Goal: Use online tool/utility: Utilize a website feature to perform a specific function

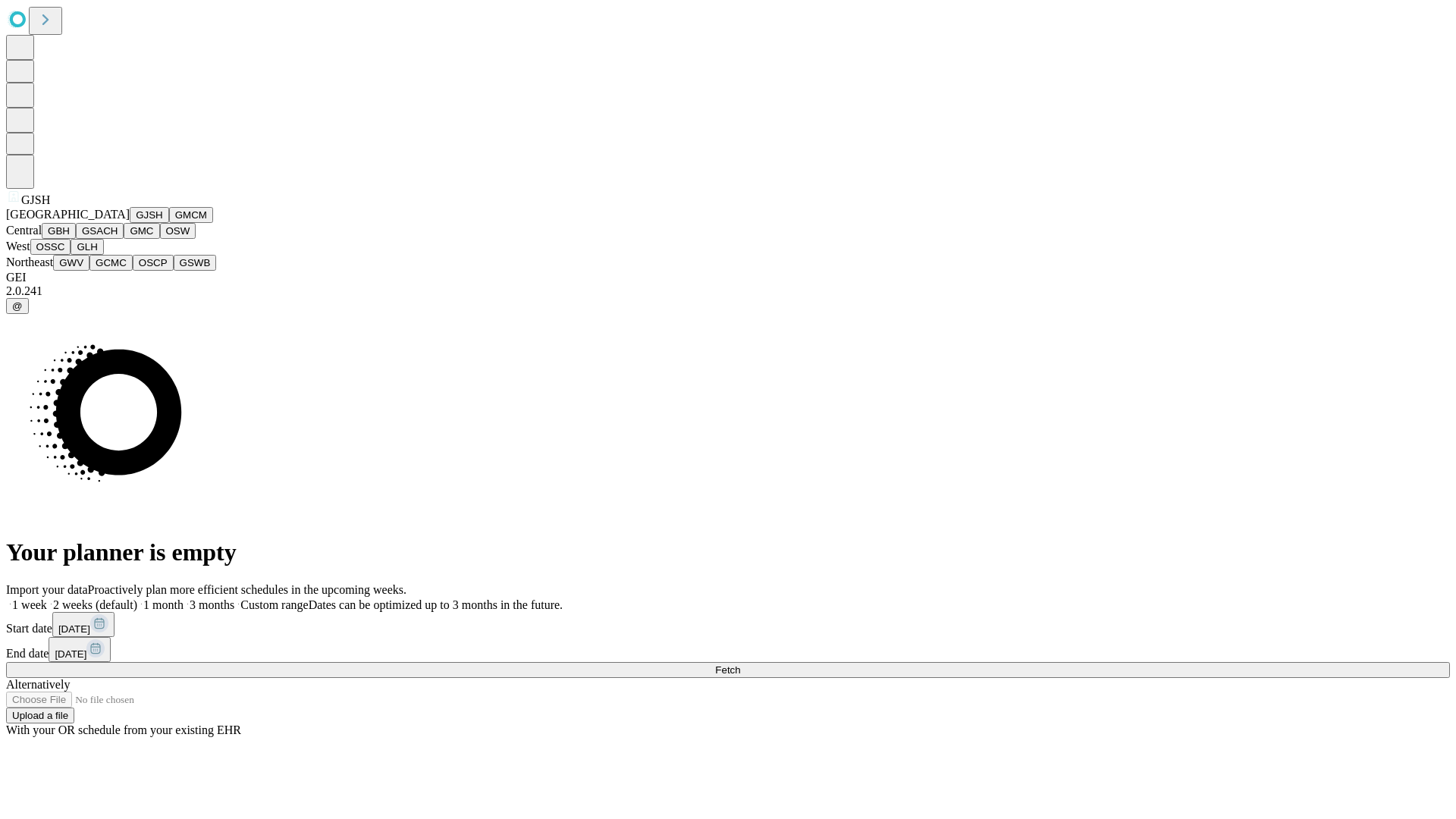
click at [130, 223] on button "GJSH" at bounding box center [149, 214] width 39 height 16
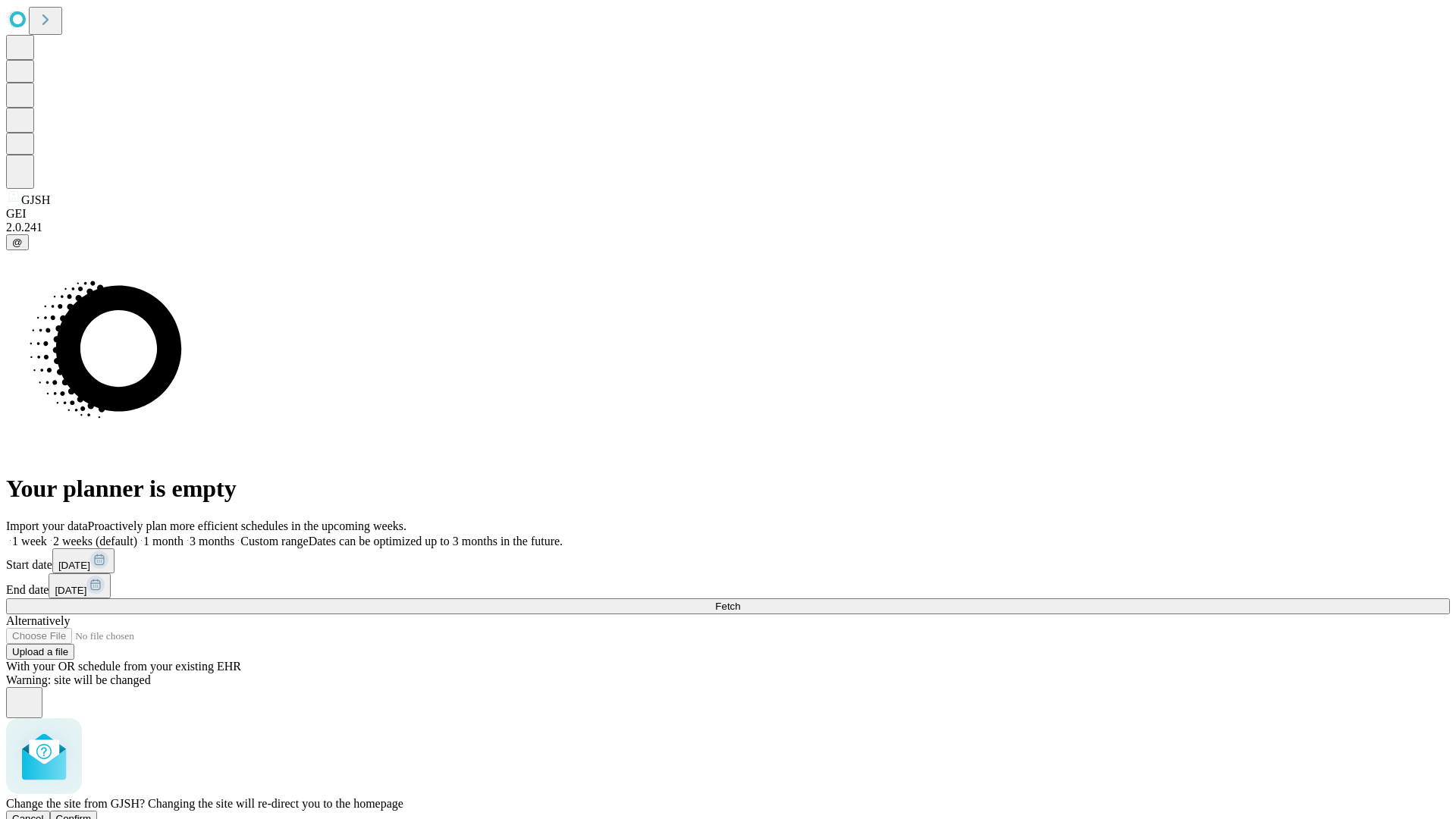
click at [92, 813] on span "Confirm" at bounding box center [74, 819] width 35 height 11
click at [137, 535] on label "2 weeks (default)" at bounding box center [92, 541] width 90 height 12
click at [739, 601] on span "Fetch" at bounding box center [727, 607] width 25 height 11
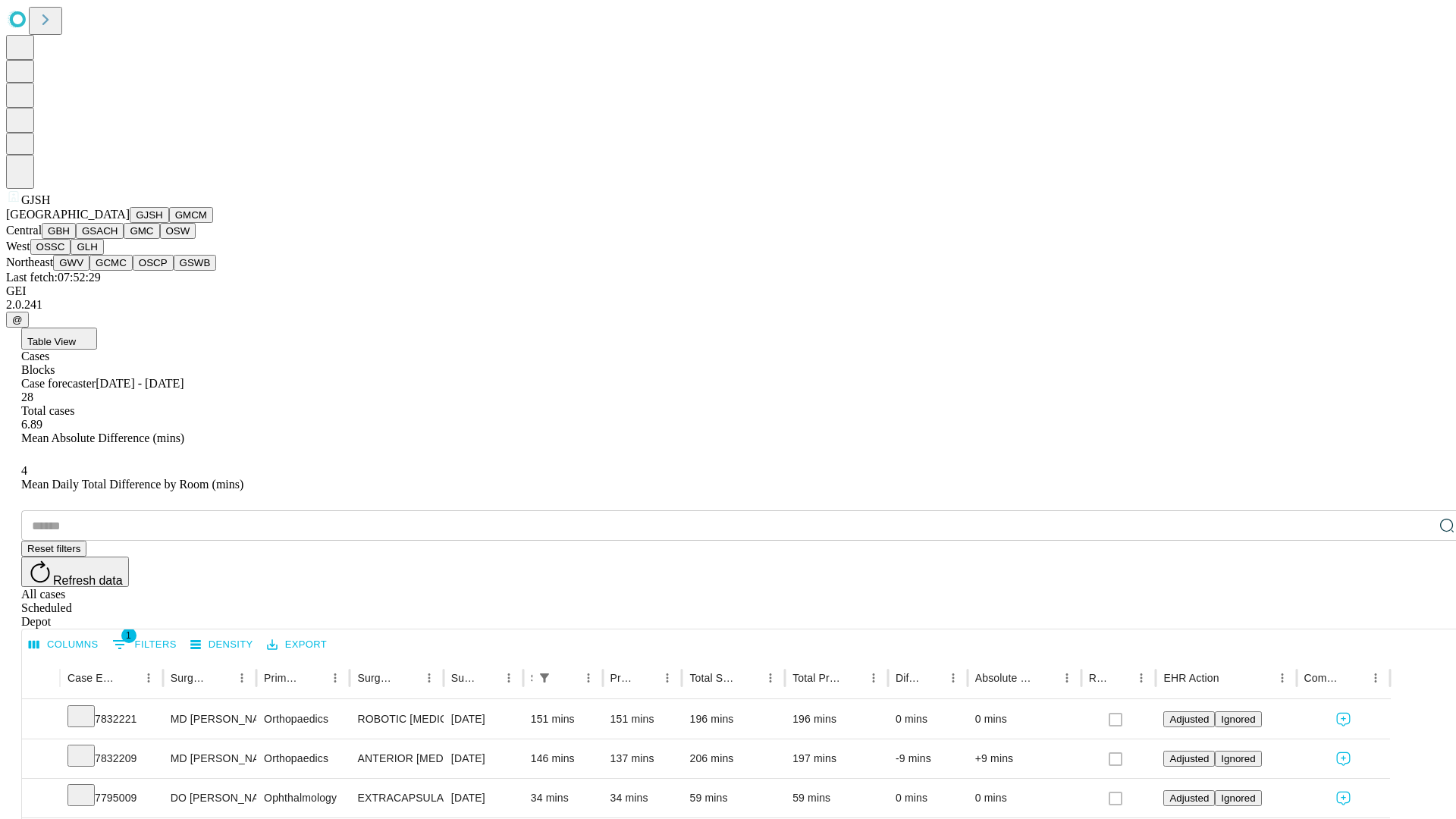
click at [169, 223] on button "GMCM" at bounding box center [191, 214] width 44 height 16
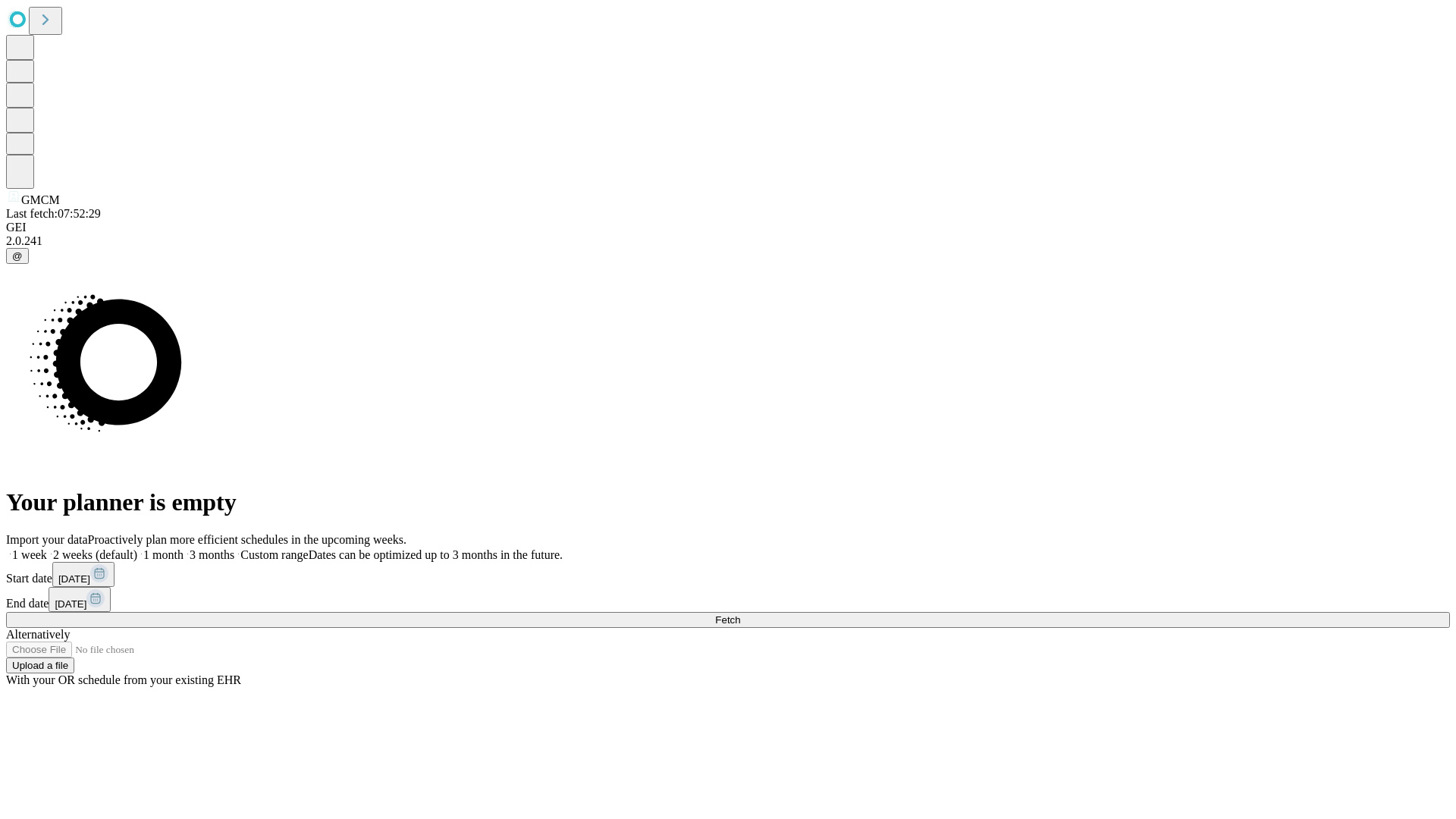
click at [137, 548] on label "2 weeks (default)" at bounding box center [92, 554] width 90 height 12
click at [739, 614] on span "Fetch" at bounding box center [727, 620] width 25 height 11
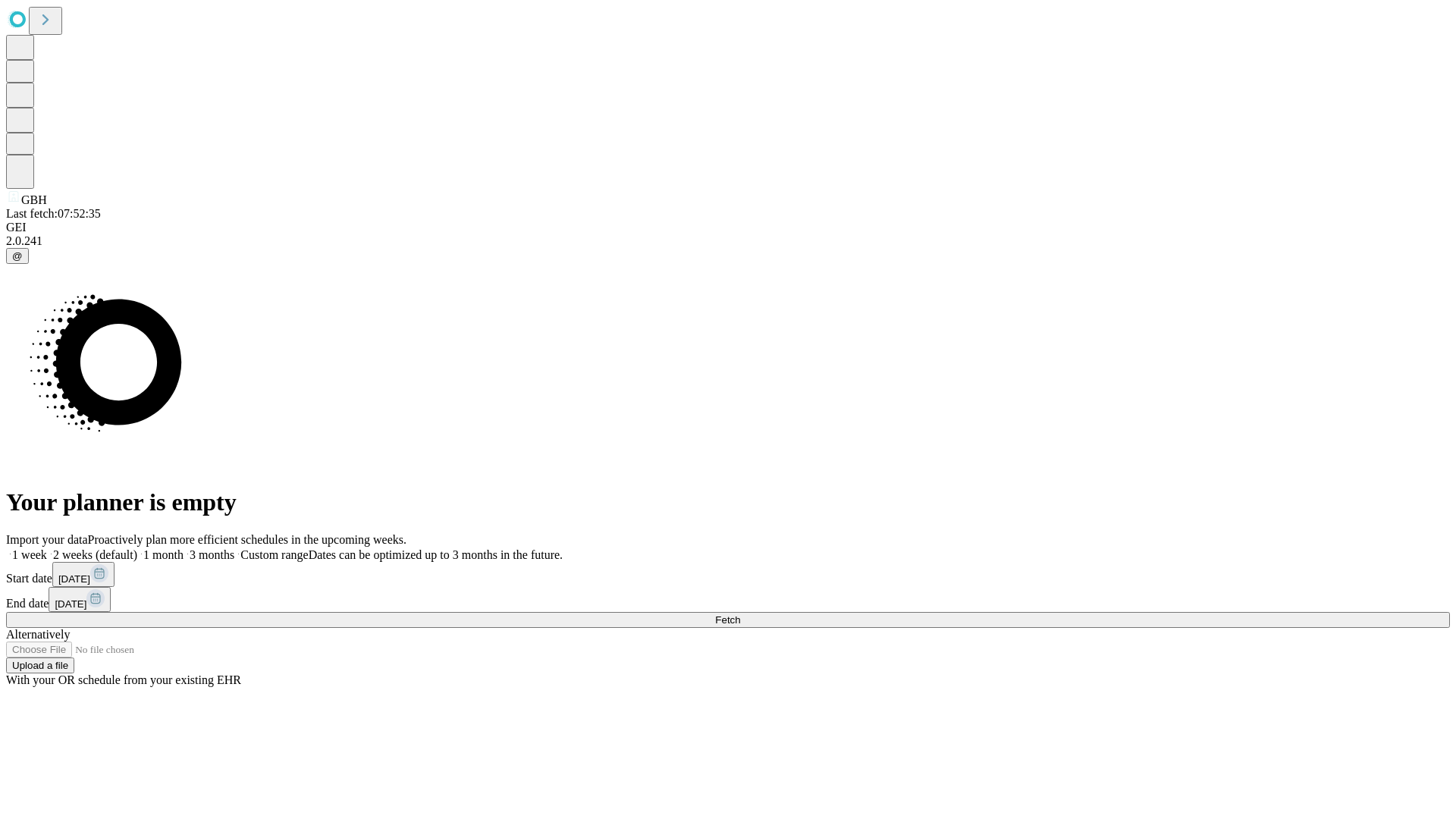
click at [137, 548] on label "2 weeks (default)" at bounding box center [92, 554] width 90 height 12
click at [739, 614] on span "Fetch" at bounding box center [727, 620] width 25 height 11
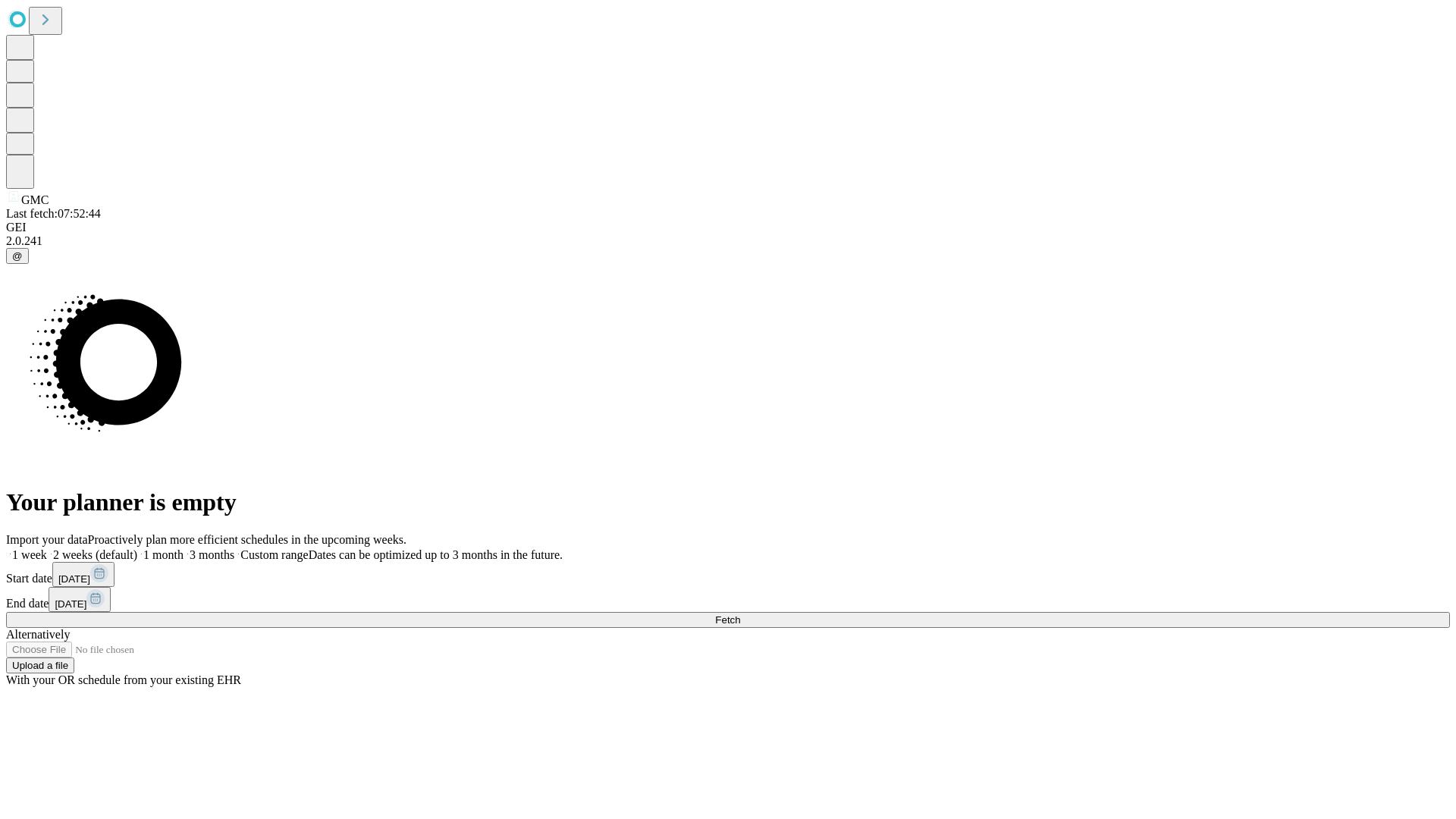
click at [739, 614] on span "Fetch" at bounding box center [727, 620] width 25 height 11
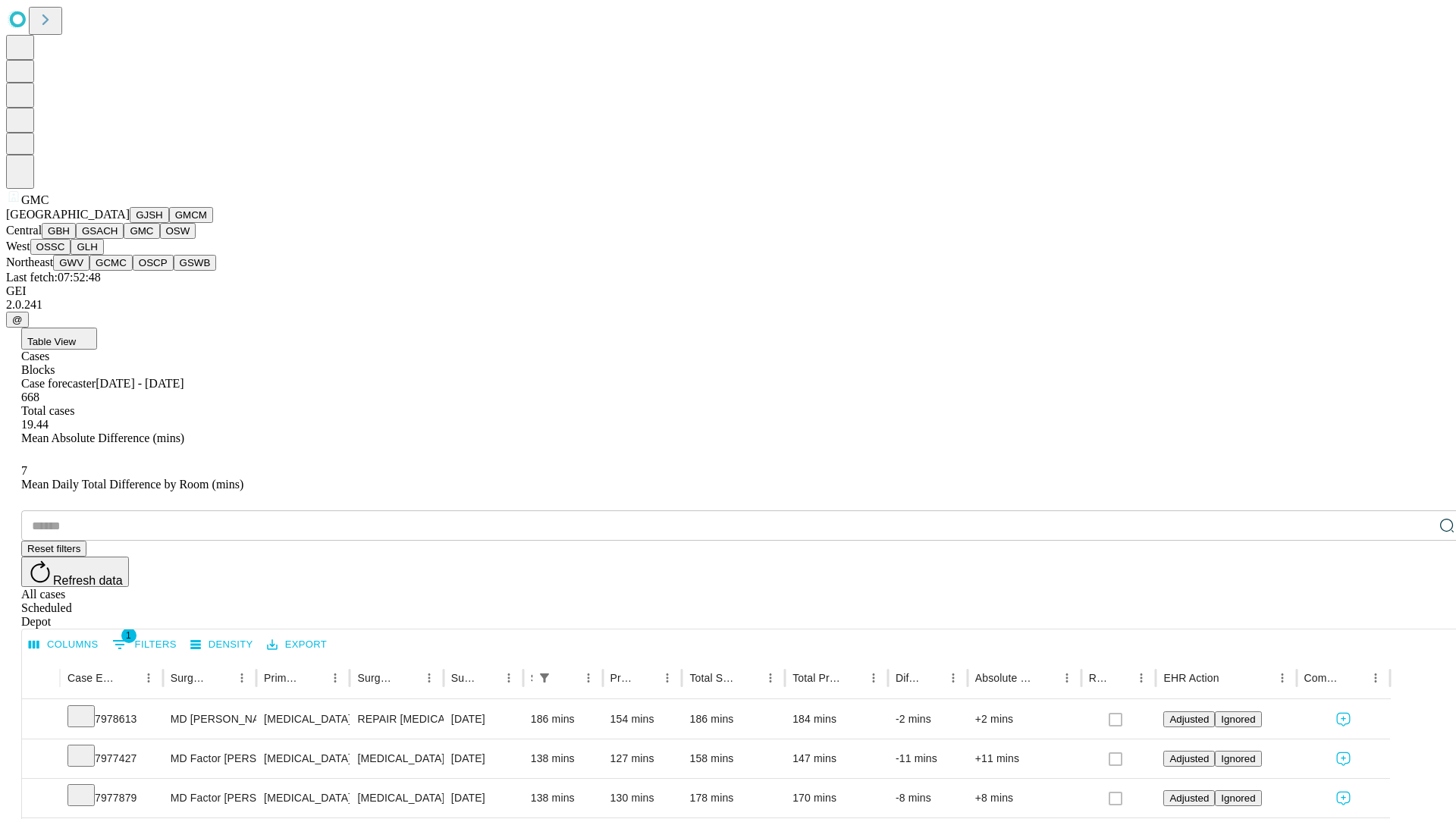
click at [160, 239] on button "OSW" at bounding box center [178, 231] width 36 height 16
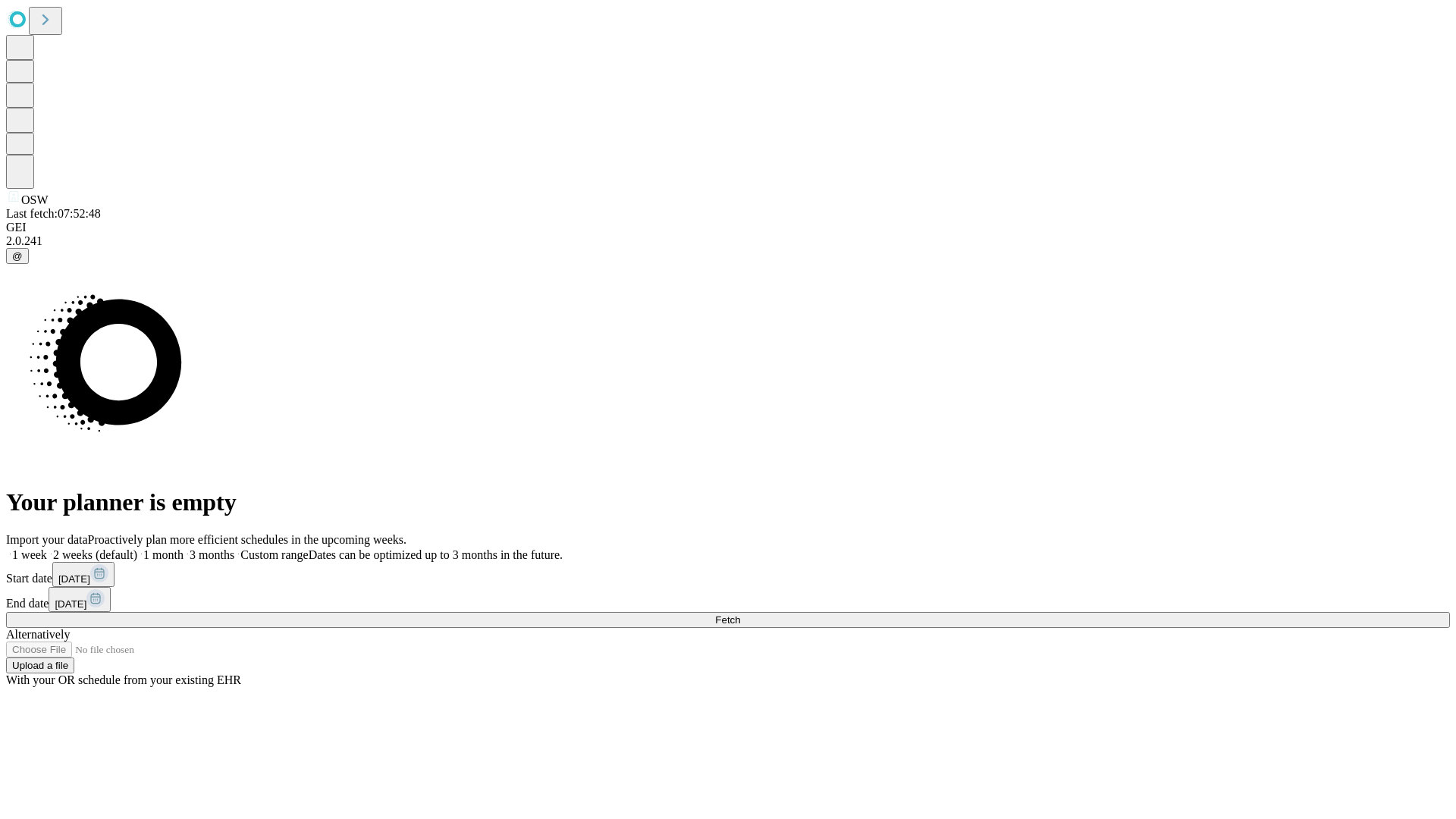
click at [137, 548] on label "2 weeks (default)" at bounding box center [92, 554] width 90 height 12
click at [739, 614] on span "Fetch" at bounding box center [727, 620] width 25 height 11
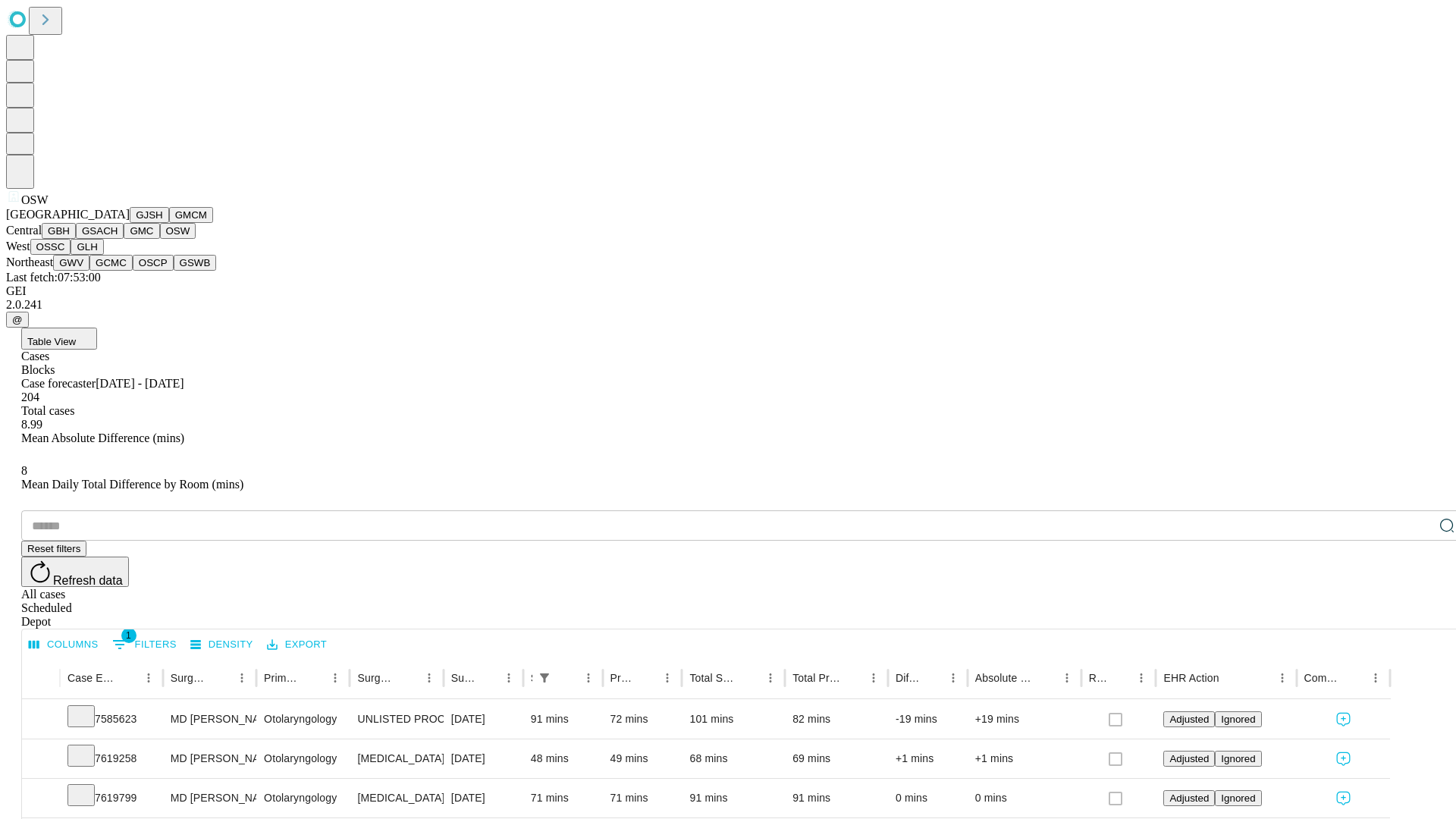
click at [71, 255] on button "OSSC" at bounding box center [51, 247] width 41 height 16
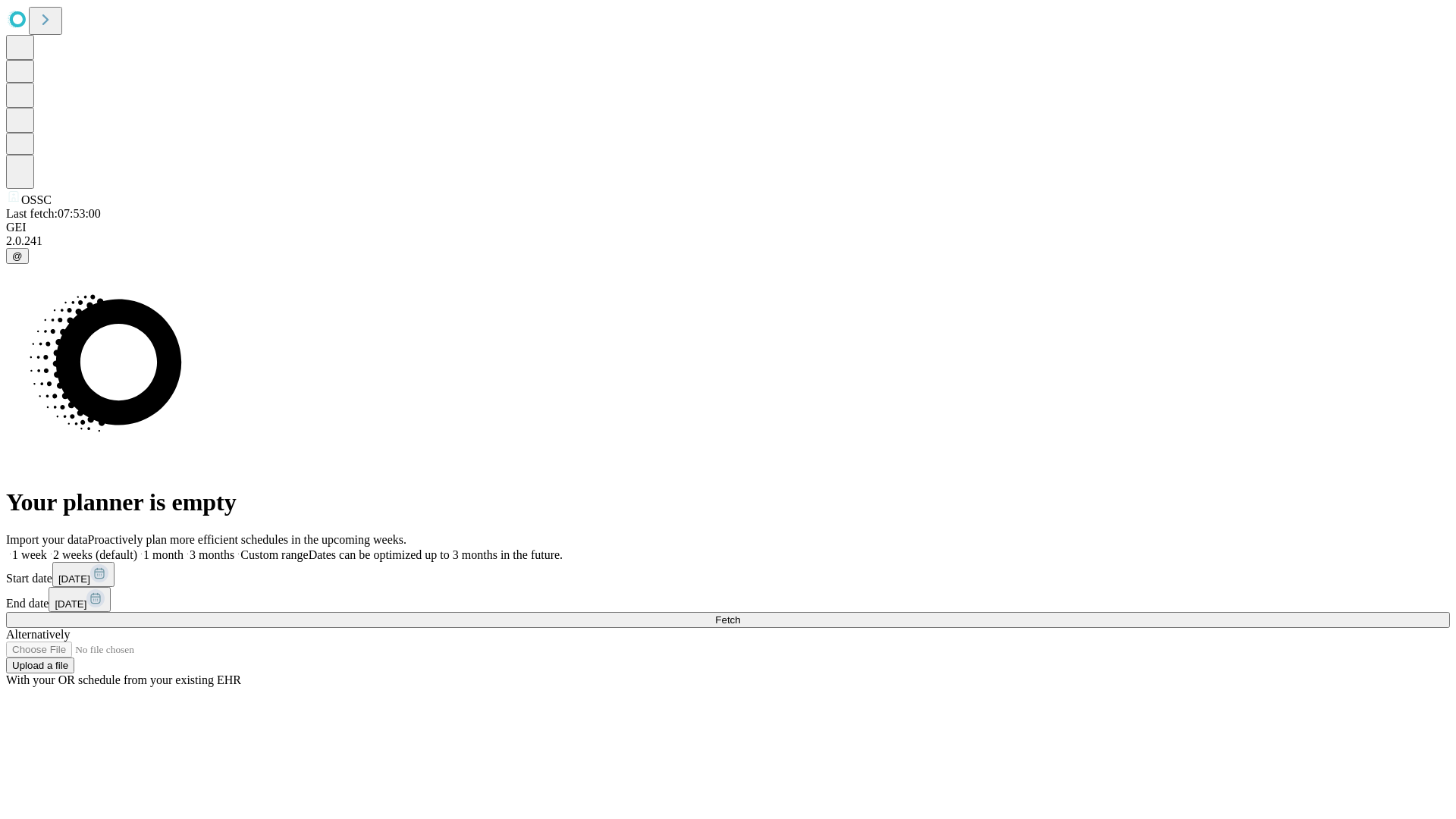
click at [137, 548] on label "2 weeks (default)" at bounding box center [92, 554] width 90 height 12
click at [739, 614] on span "Fetch" at bounding box center [727, 620] width 25 height 11
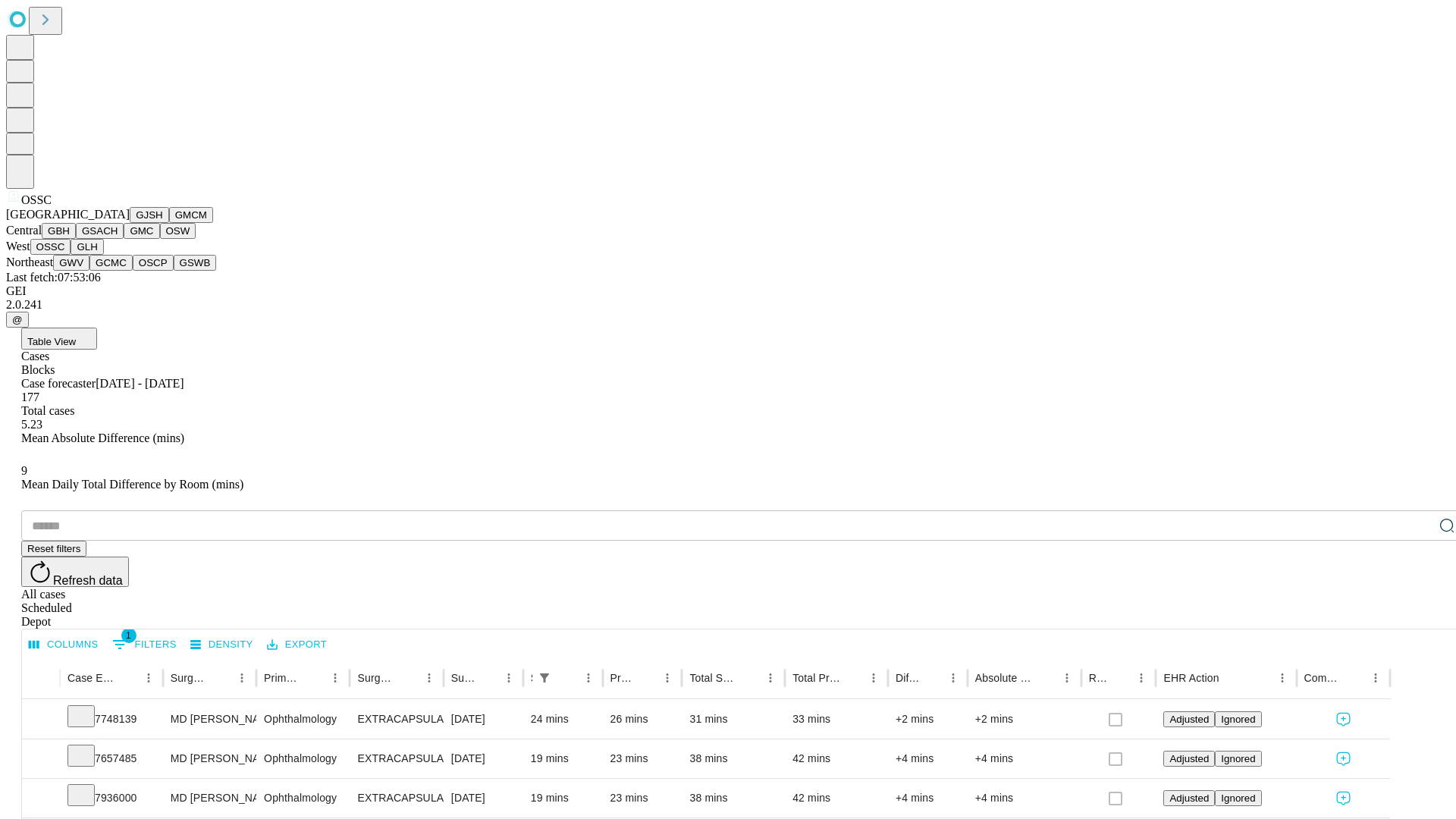
click at [103, 255] on button "GLH" at bounding box center [87, 247] width 33 height 16
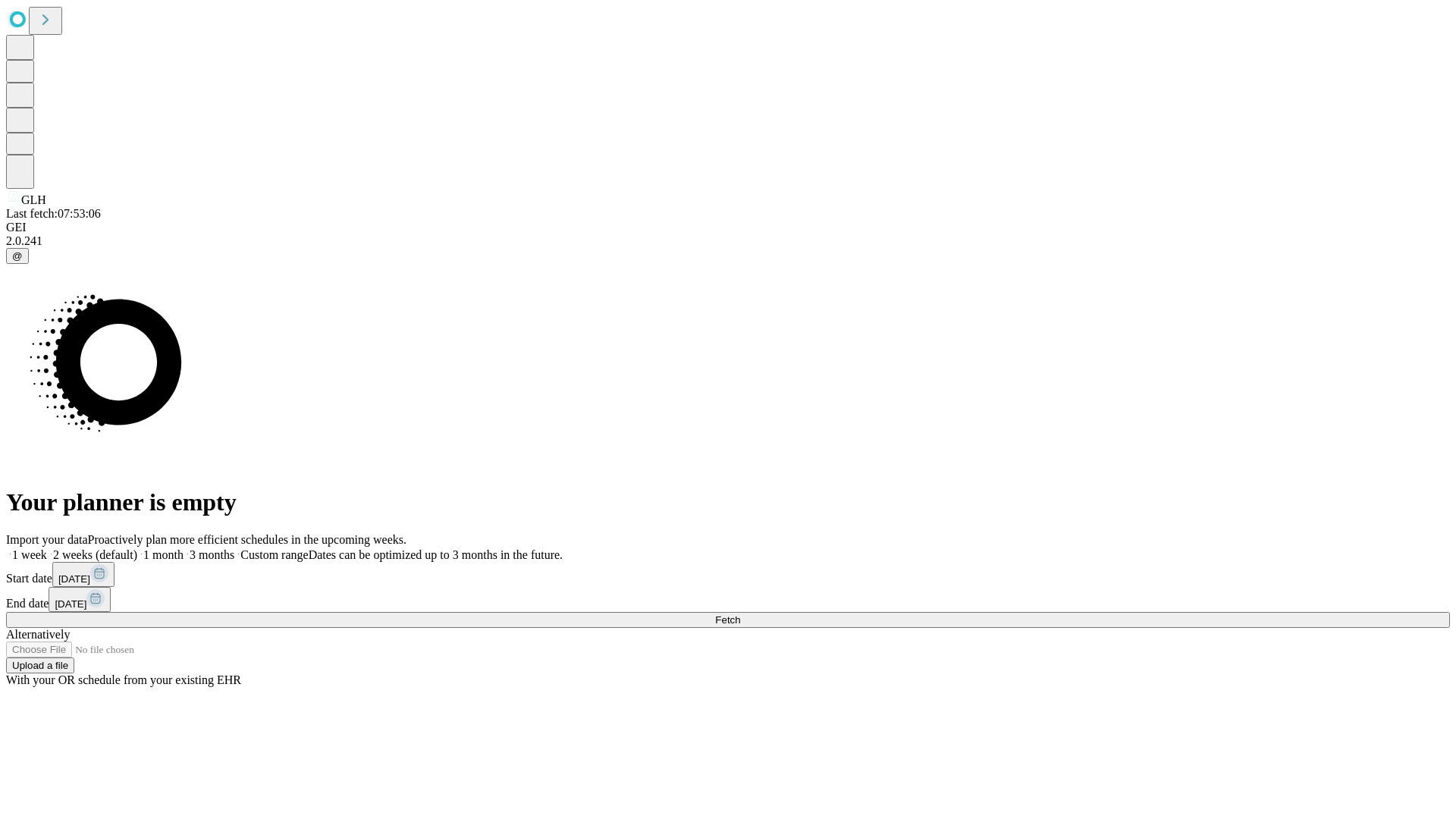
click at [137, 548] on label "2 weeks (default)" at bounding box center [92, 554] width 90 height 12
click at [739, 614] on span "Fetch" at bounding box center [727, 620] width 25 height 11
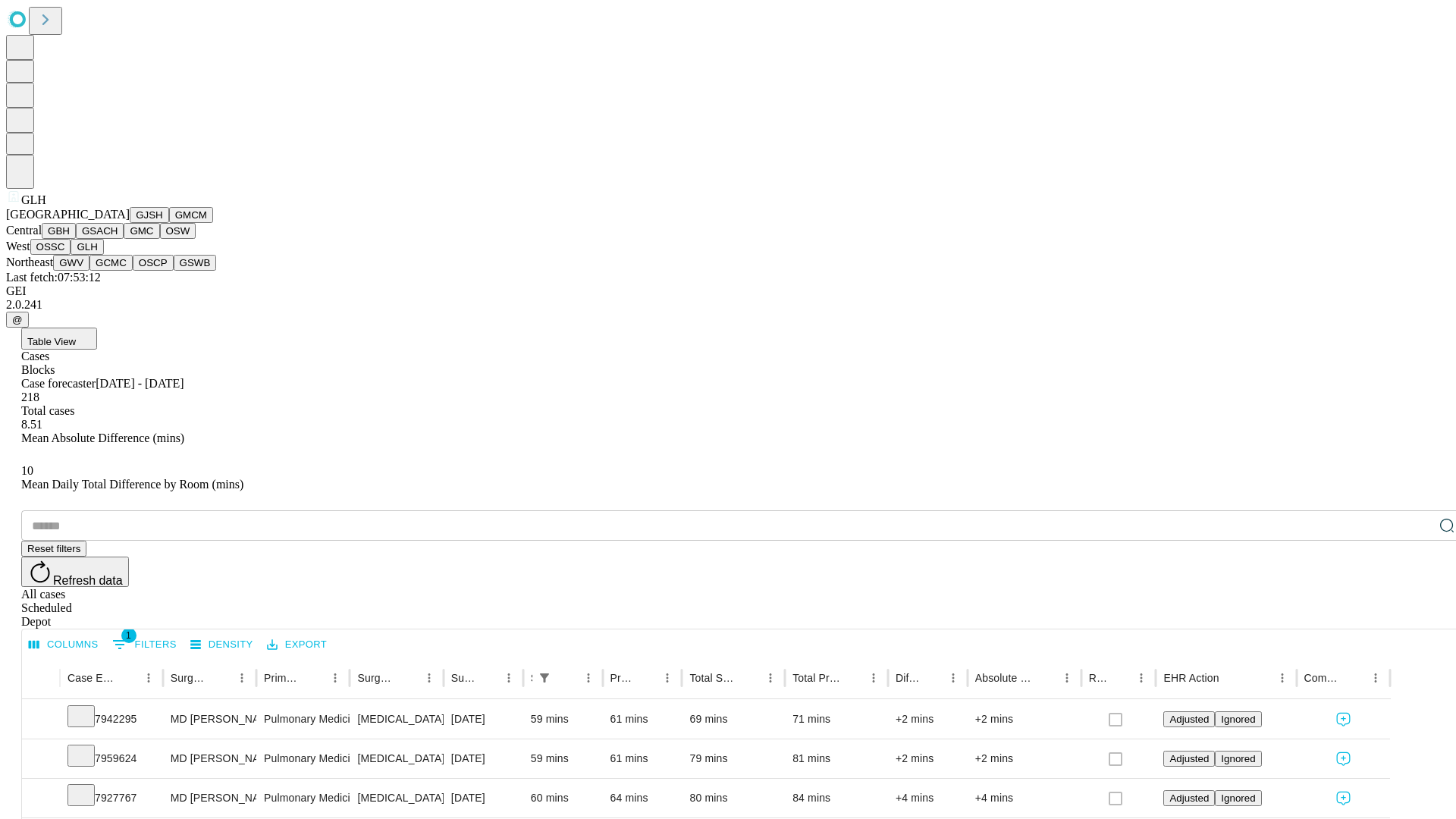
click at [90, 271] on button "GWV" at bounding box center [71, 262] width 36 height 16
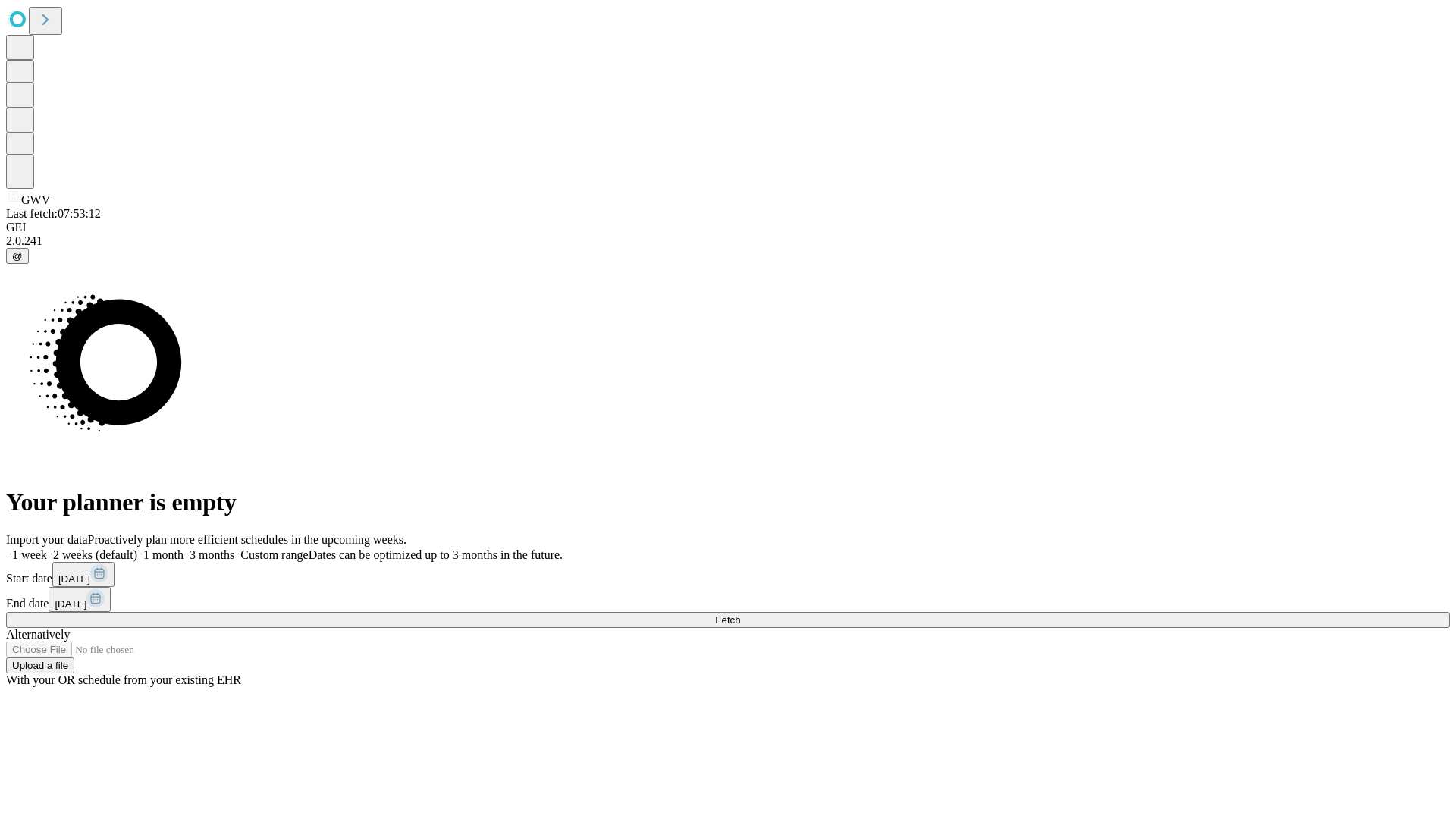
click at [739, 614] on span "Fetch" at bounding box center [727, 620] width 25 height 11
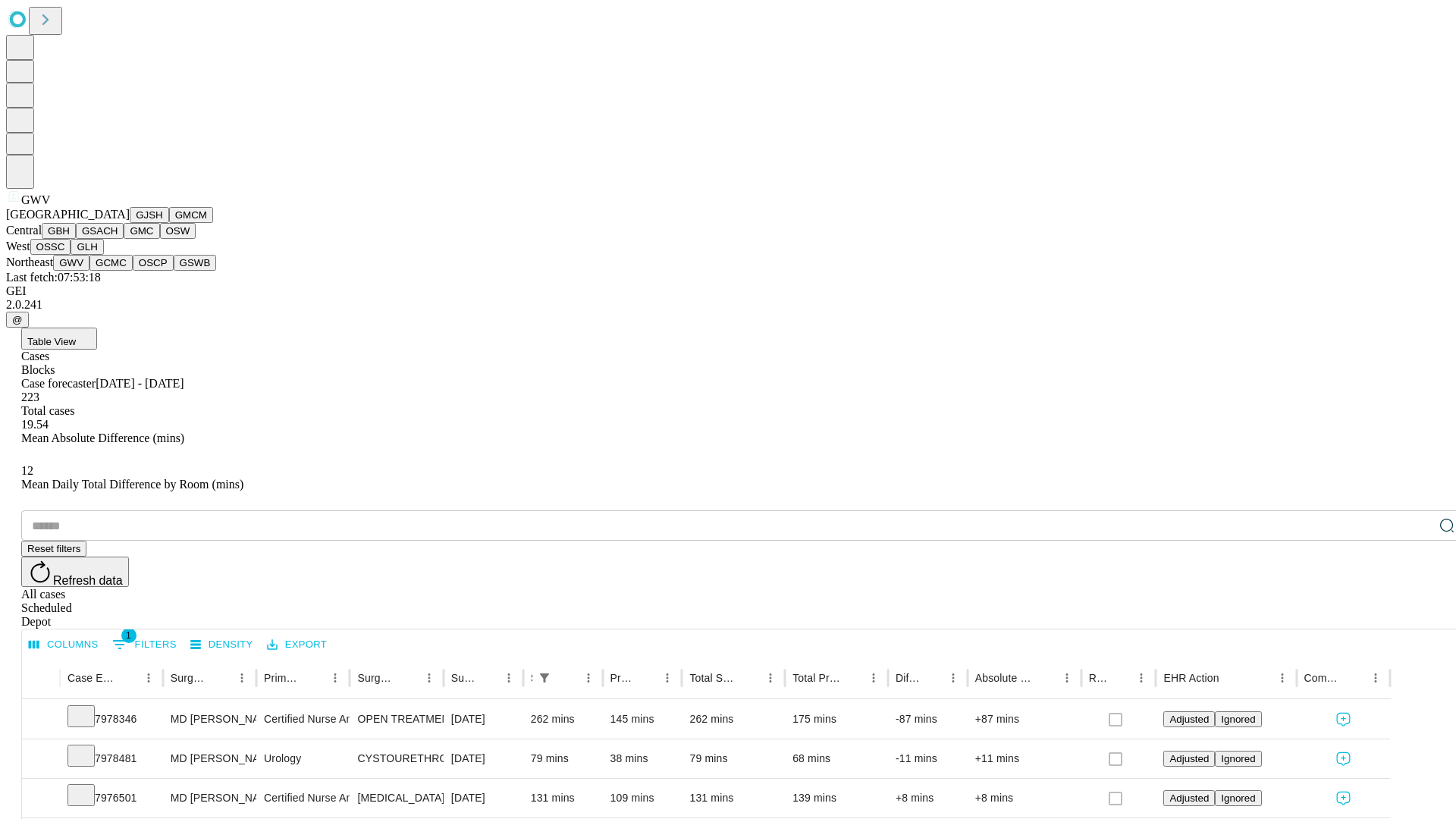
click at [118, 271] on button "GCMC" at bounding box center [111, 262] width 43 height 16
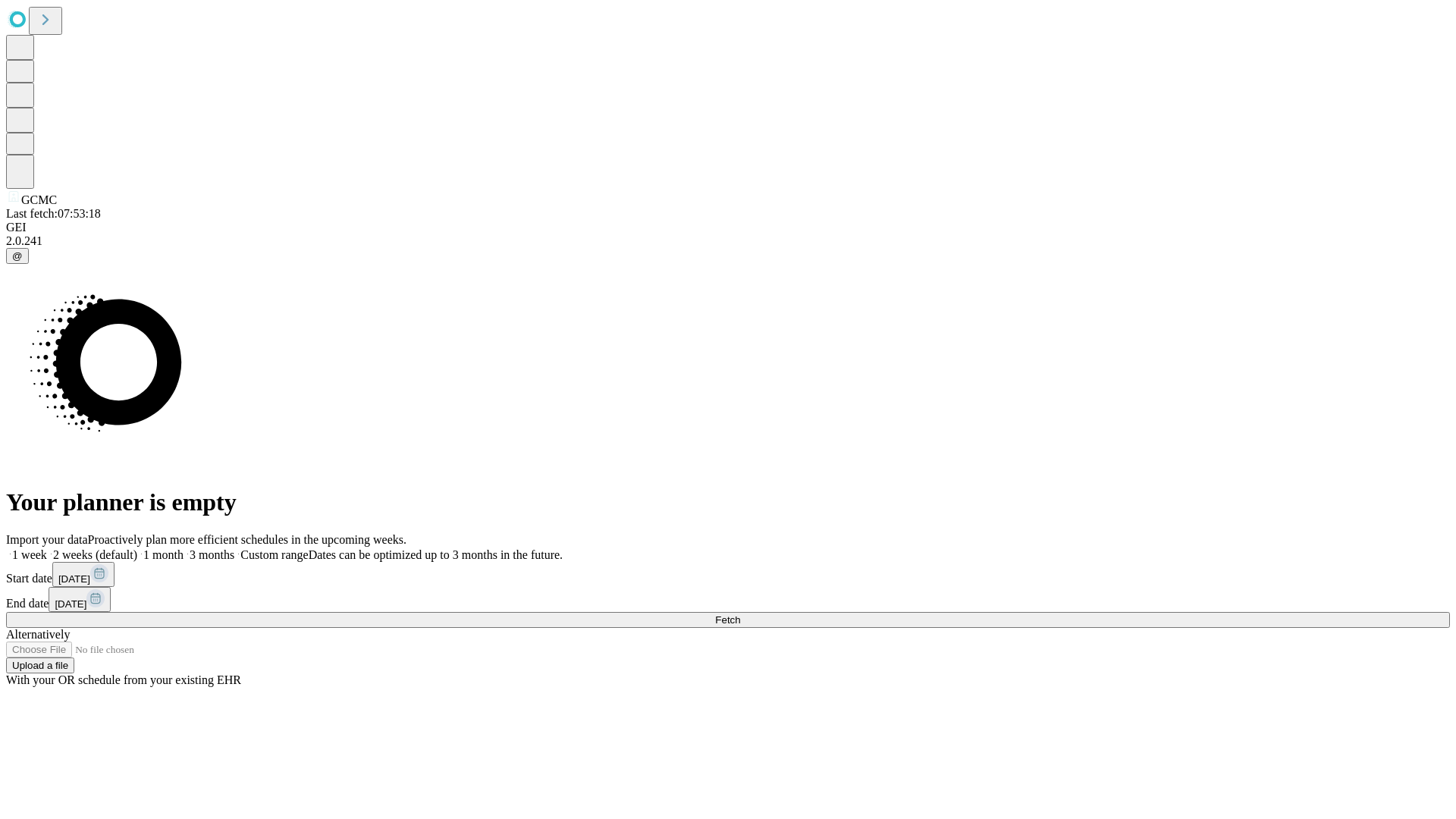
click at [739, 614] on span "Fetch" at bounding box center [727, 620] width 25 height 11
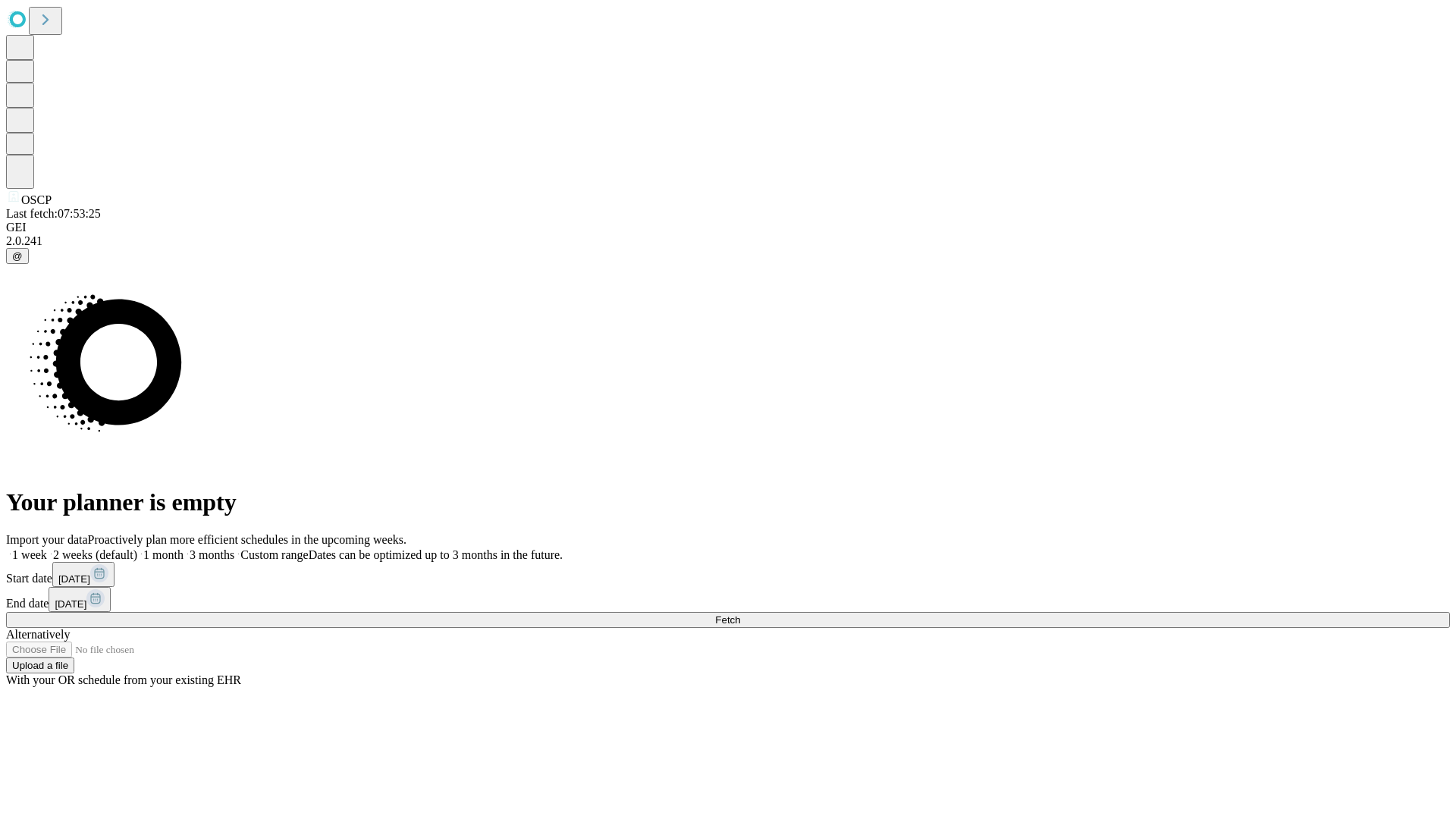
click at [137, 548] on label "2 weeks (default)" at bounding box center [92, 554] width 90 height 12
click at [739, 614] on span "Fetch" at bounding box center [727, 620] width 25 height 11
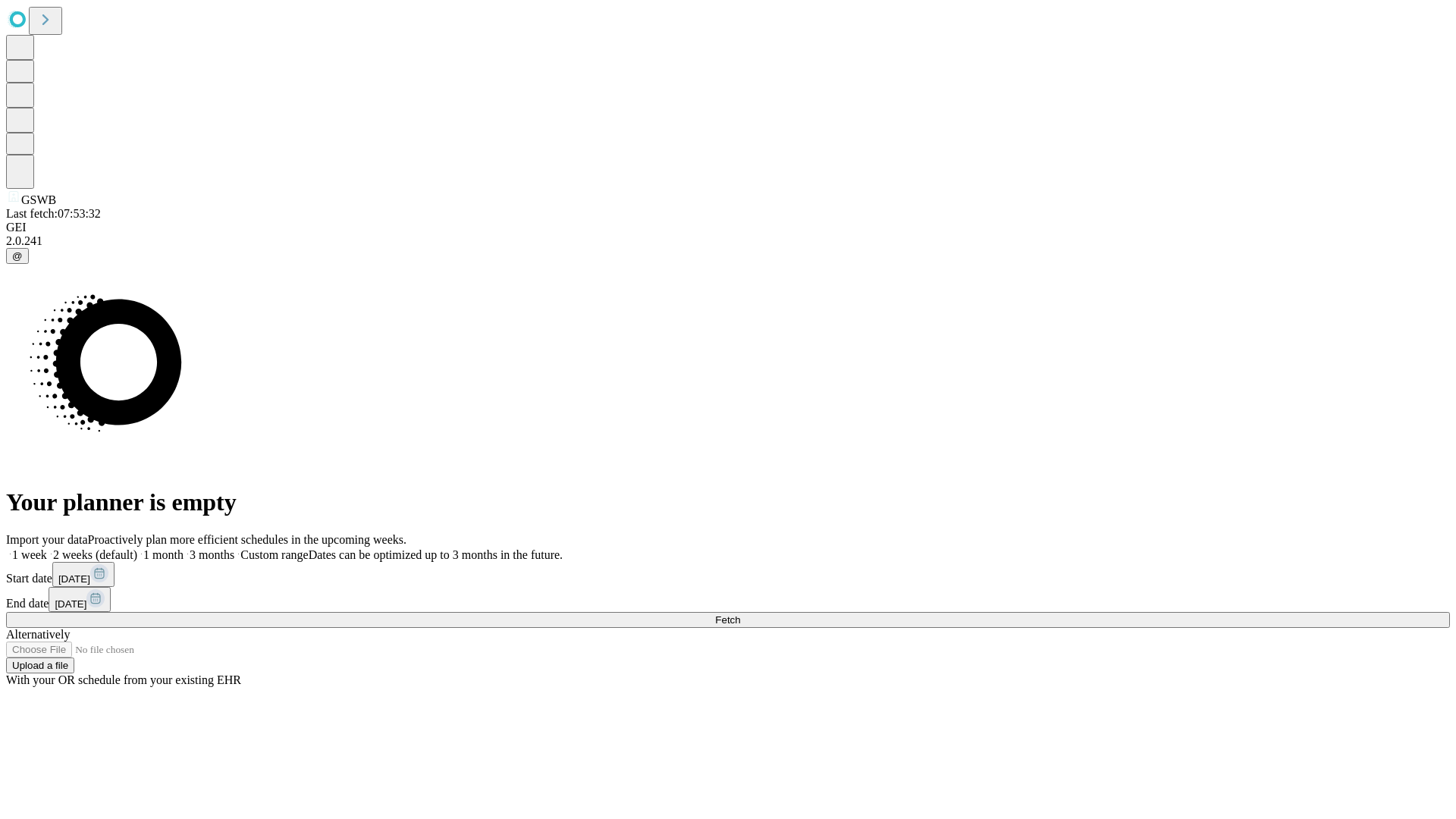
click at [137, 548] on label "2 weeks (default)" at bounding box center [92, 554] width 90 height 12
click at [739, 614] on span "Fetch" at bounding box center [727, 620] width 25 height 11
